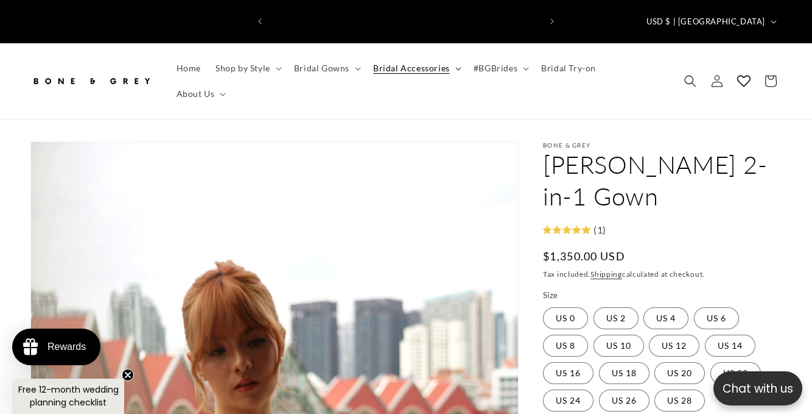
scroll to position [0, 270]
click at [563, 59] on link "Bridal Try-on" at bounding box center [568, 68] width 69 height 26
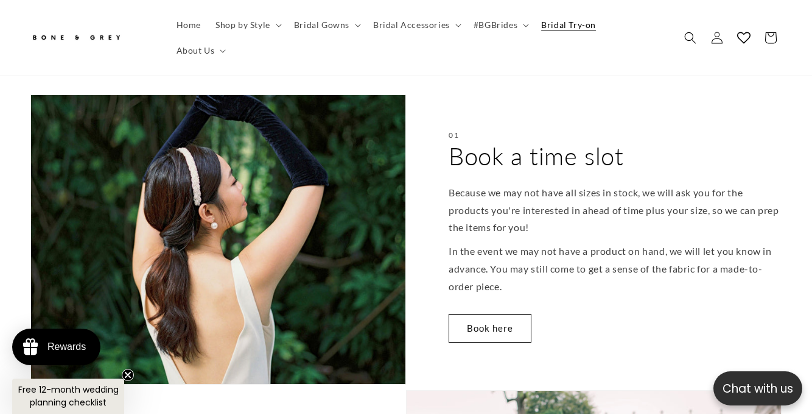
scroll to position [461, 0]
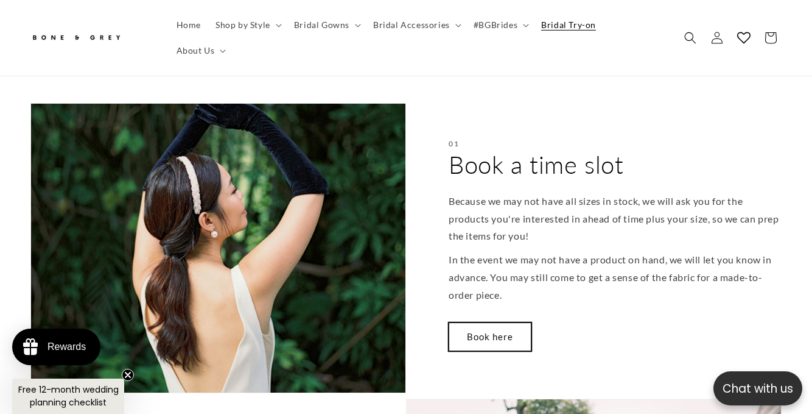
click at [484, 322] on link "Book here" at bounding box center [490, 336] width 83 height 29
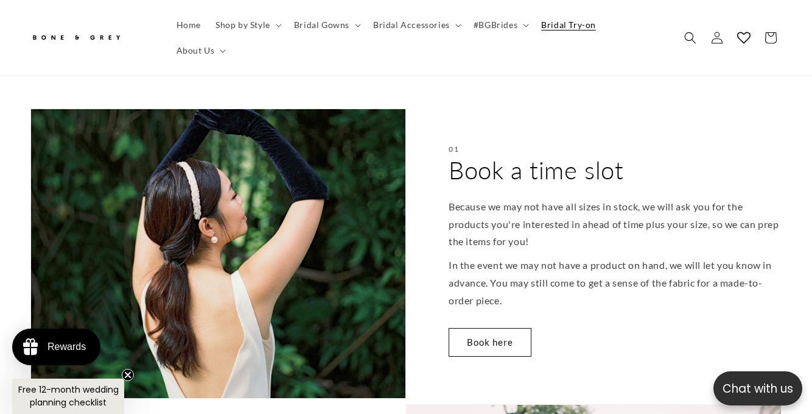
scroll to position [454, 0]
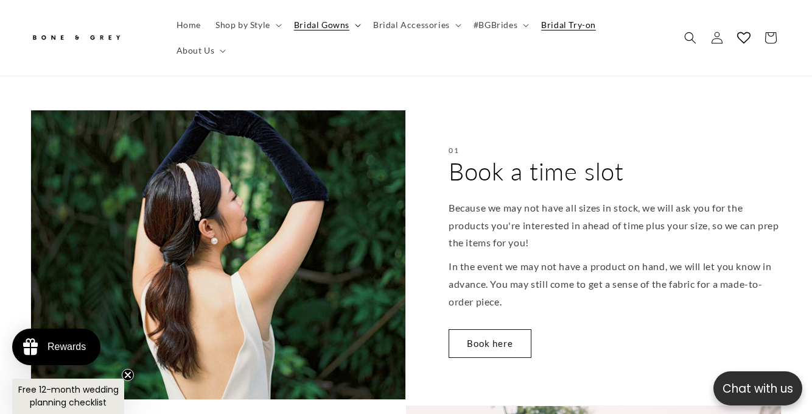
click at [331, 29] on span "Bridal Gowns" at bounding box center [321, 24] width 55 height 11
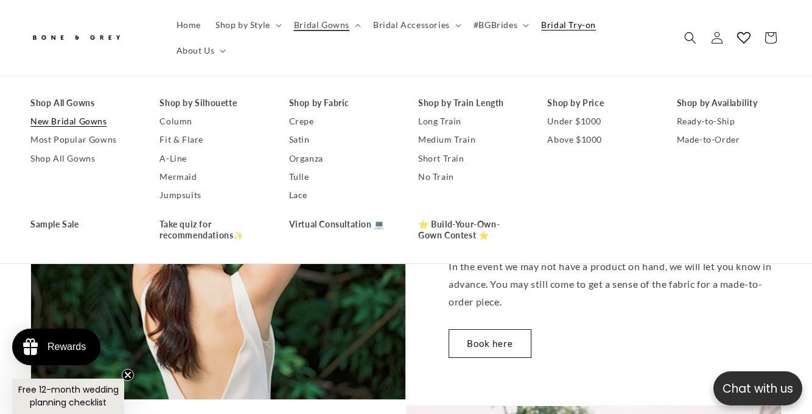
click at [94, 113] on link "New Bridal Gowns" at bounding box center [82, 122] width 105 height 18
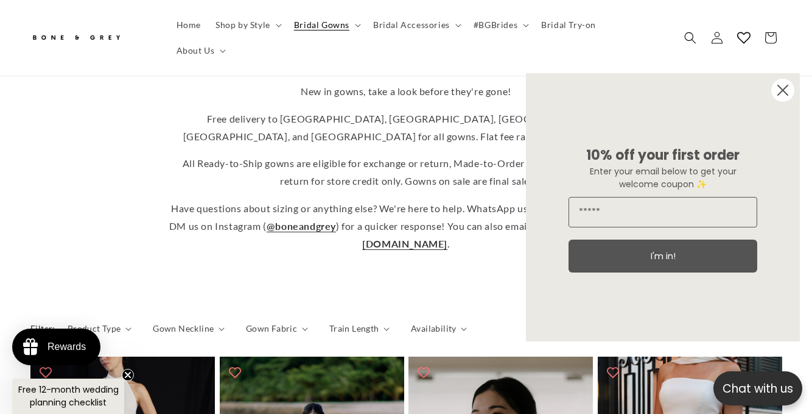
scroll to position [452, 0]
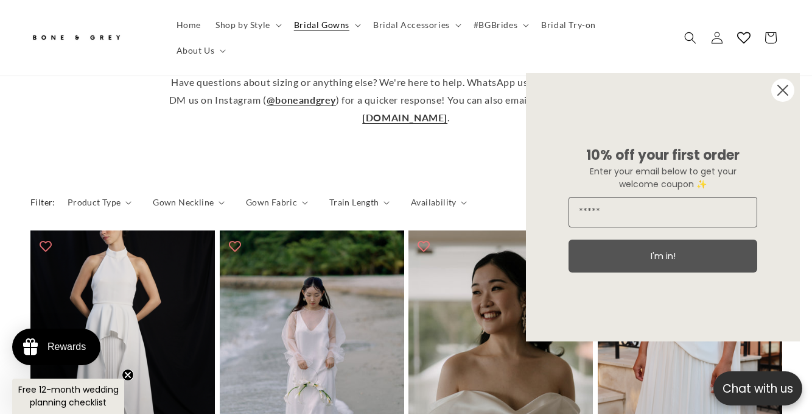
click at [783, 93] on circle "Close dialog" at bounding box center [783, 90] width 23 height 23
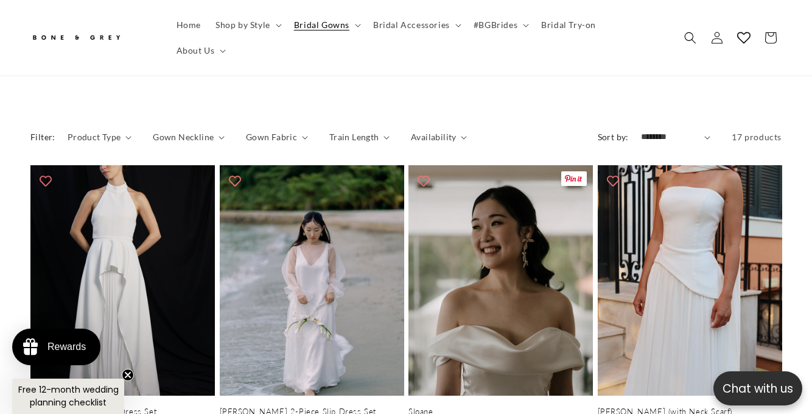
scroll to position [526, 0]
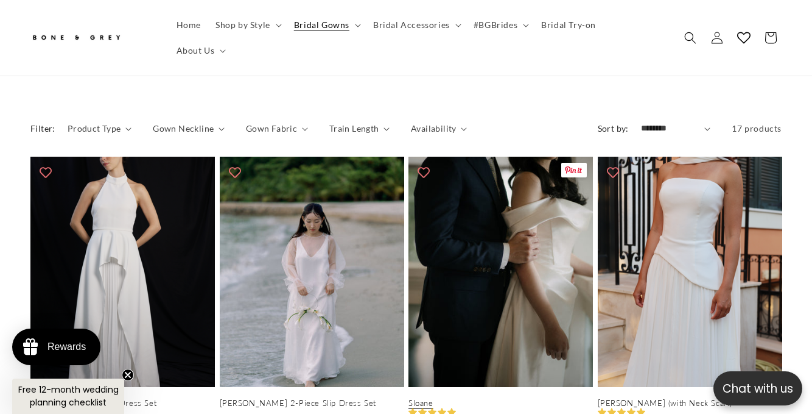
click at [520, 398] on link "Sloane" at bounding box center [501, 403] width 185 height 10
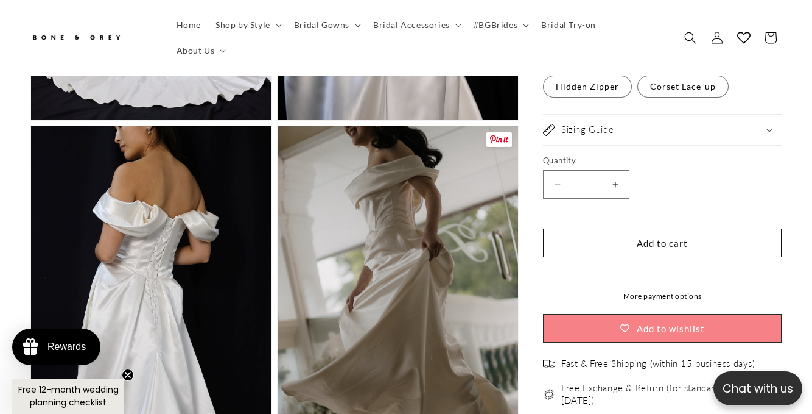
scroll to position [1947, 0]
